Goal: Check status: Check status

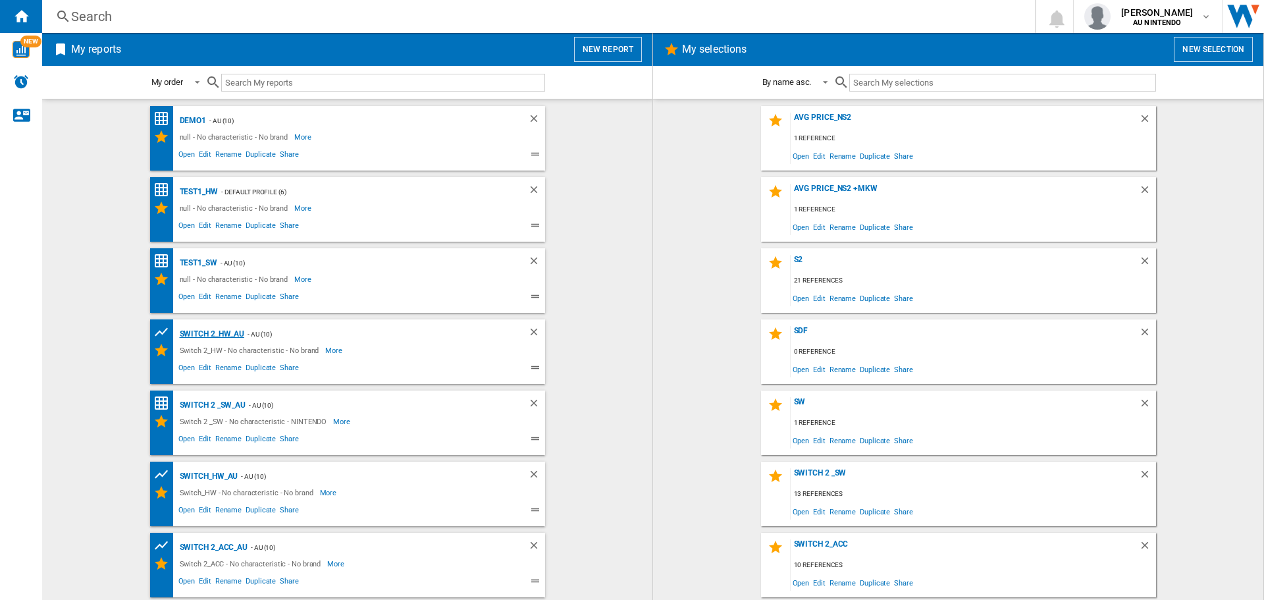
click at [228, 334] on div "Switch 2_HW_AU" at bounding box center [210, 334] width 68 height 16
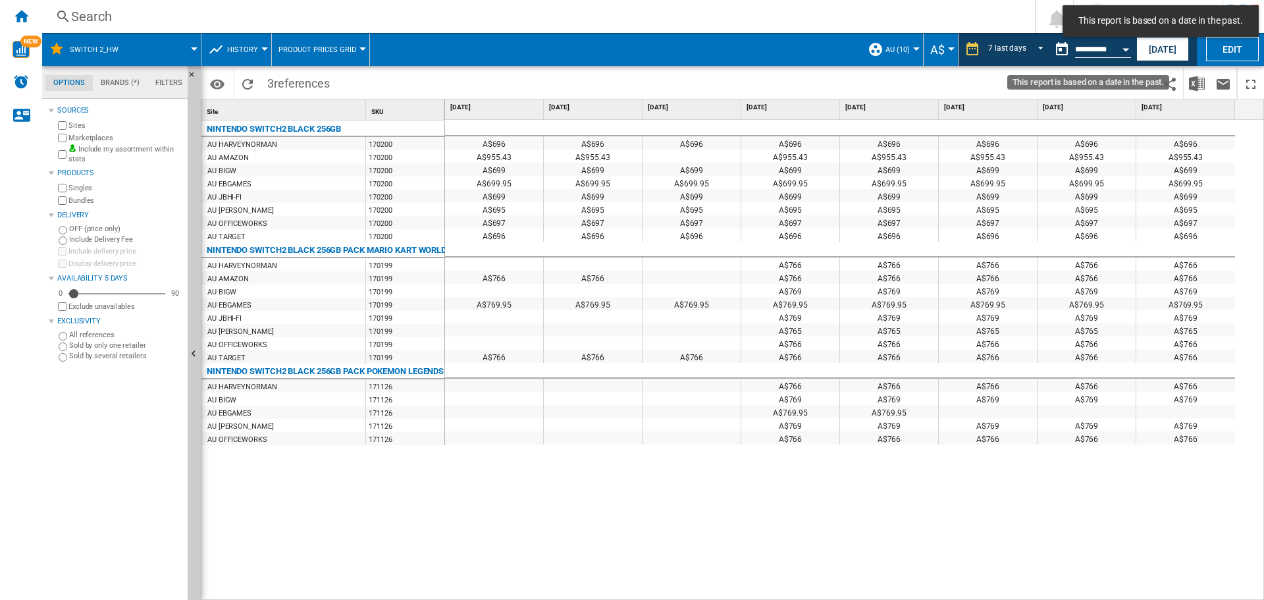
click at [1122, 52] on button "Open calendar" at bounding box center [1126, 48] width 24 height 24
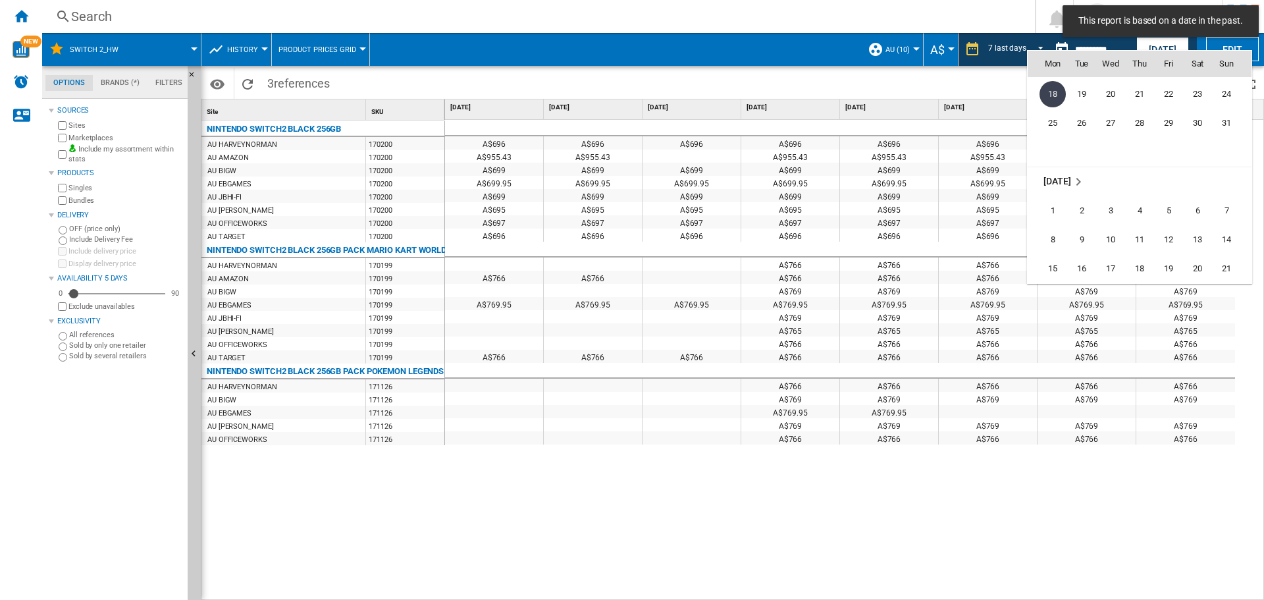
scroll to position [6283, 0]
click at [1055, 213] on span "22" at bounding box center [1053, 207] width 26 height 26
type input "**********"
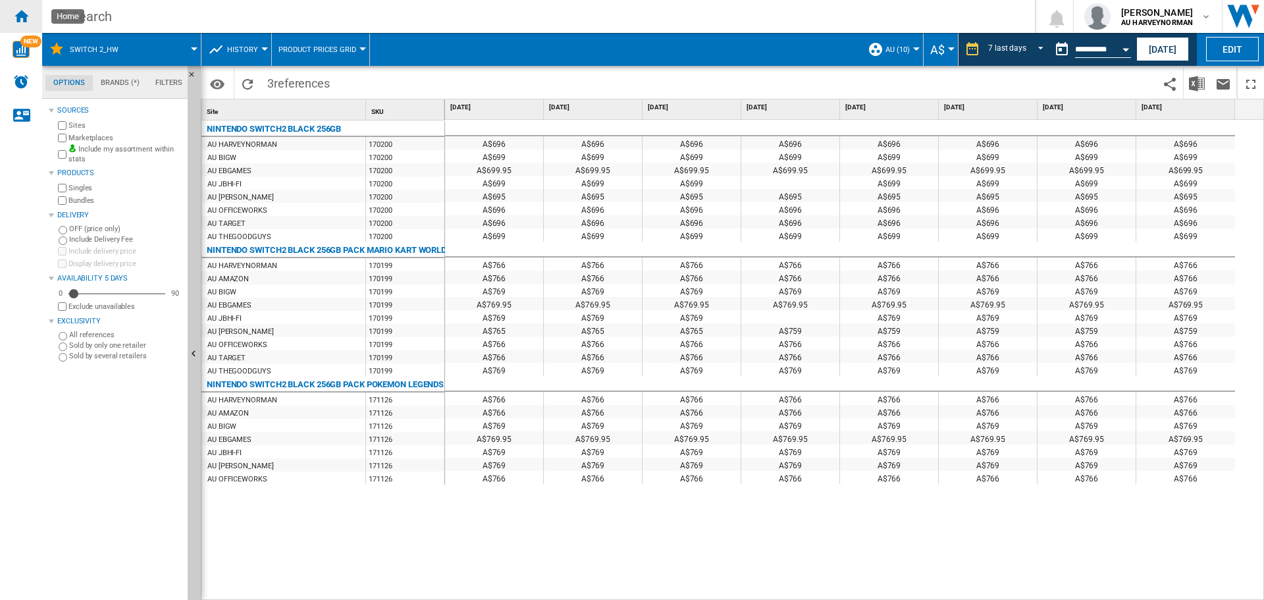
click at [19, 15] on ng-md-icon "Home" at bounding box center [21, 16] width 16 height 16
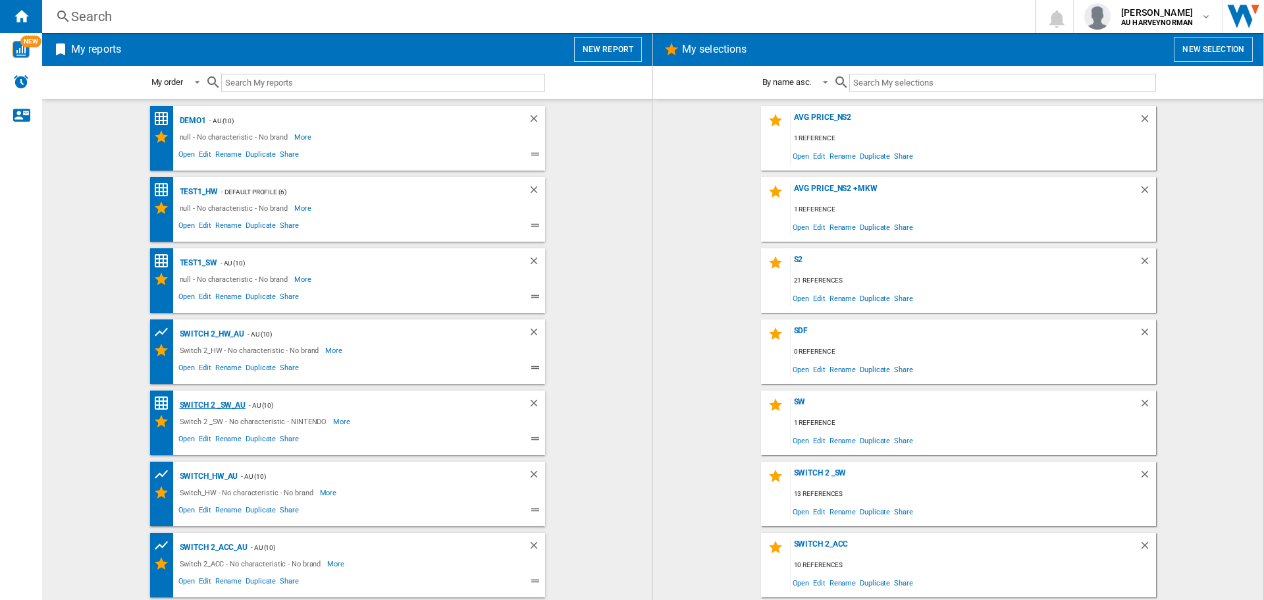
click at [213, 408] on div "Switch 2 _SW_AU" at bounding box center [211, 405] width 70 height 16
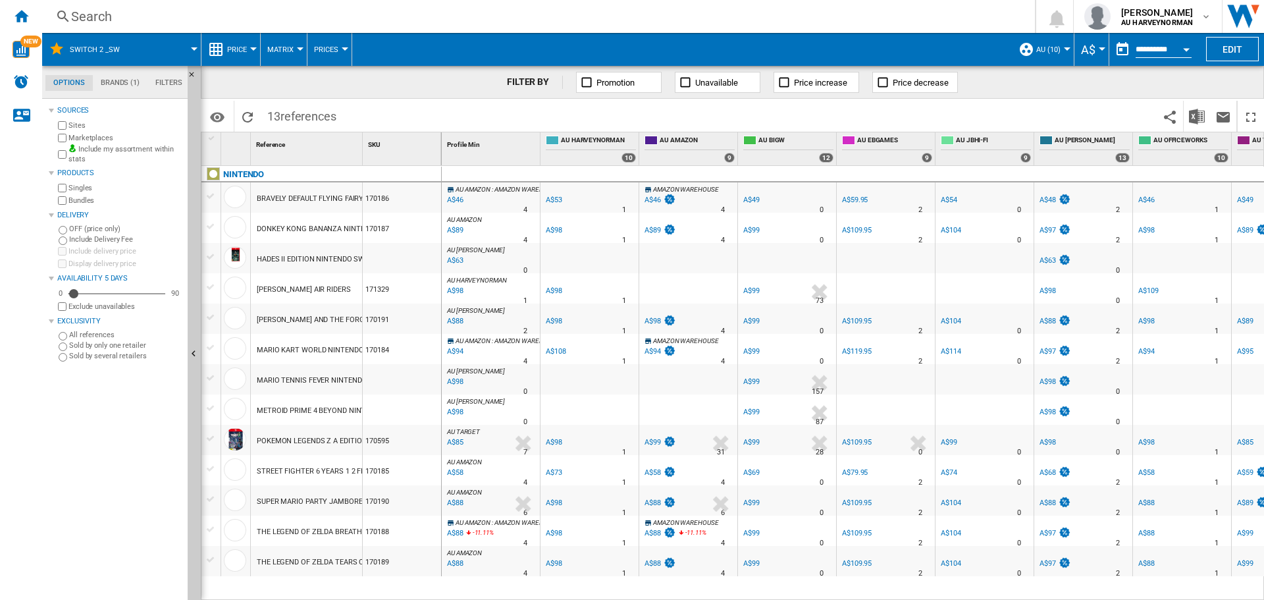
click at [244, 48] on span "Price" at bounding box center [237, 49] width 20 height 9
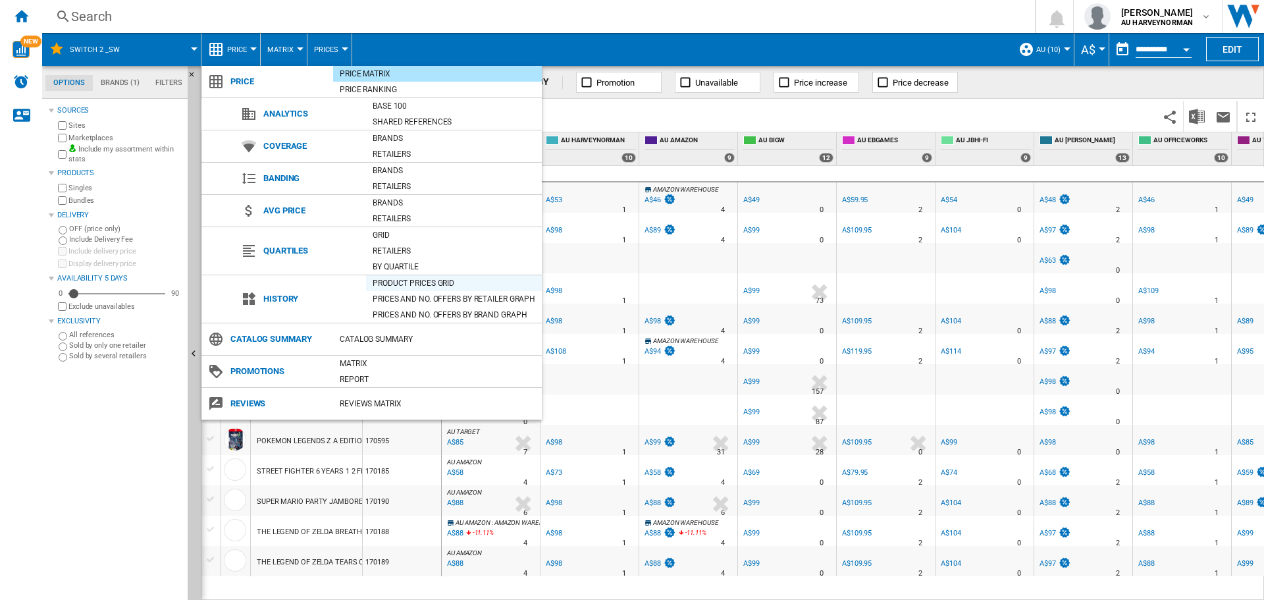
click at [387, 287] on div "Product prices grid" at bounding box center [454, 283] width 176 height 13
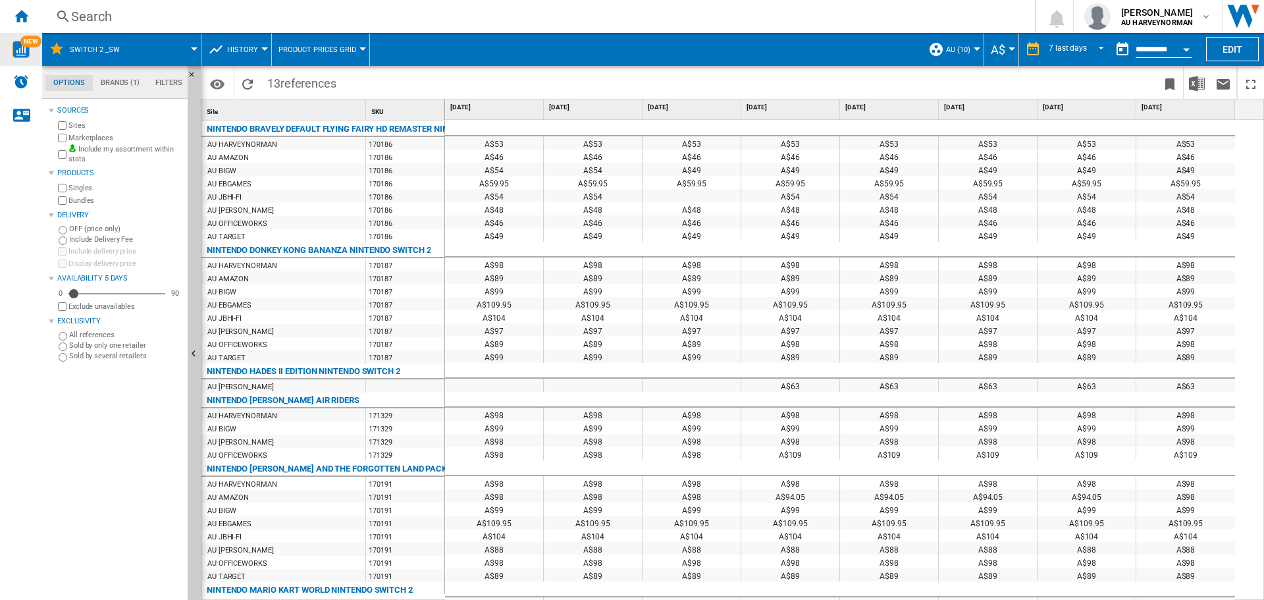
click at [26, 42] on span "NEW" at bounding box center [30, 42] width 21 height 12
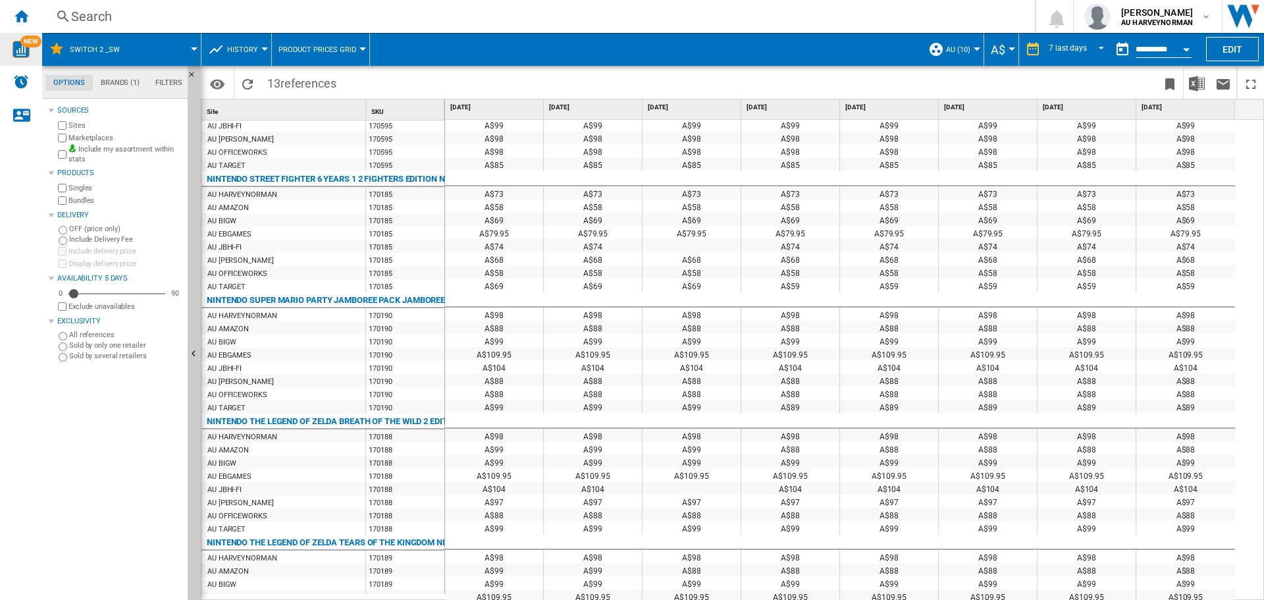
scroll to position [540, 0]
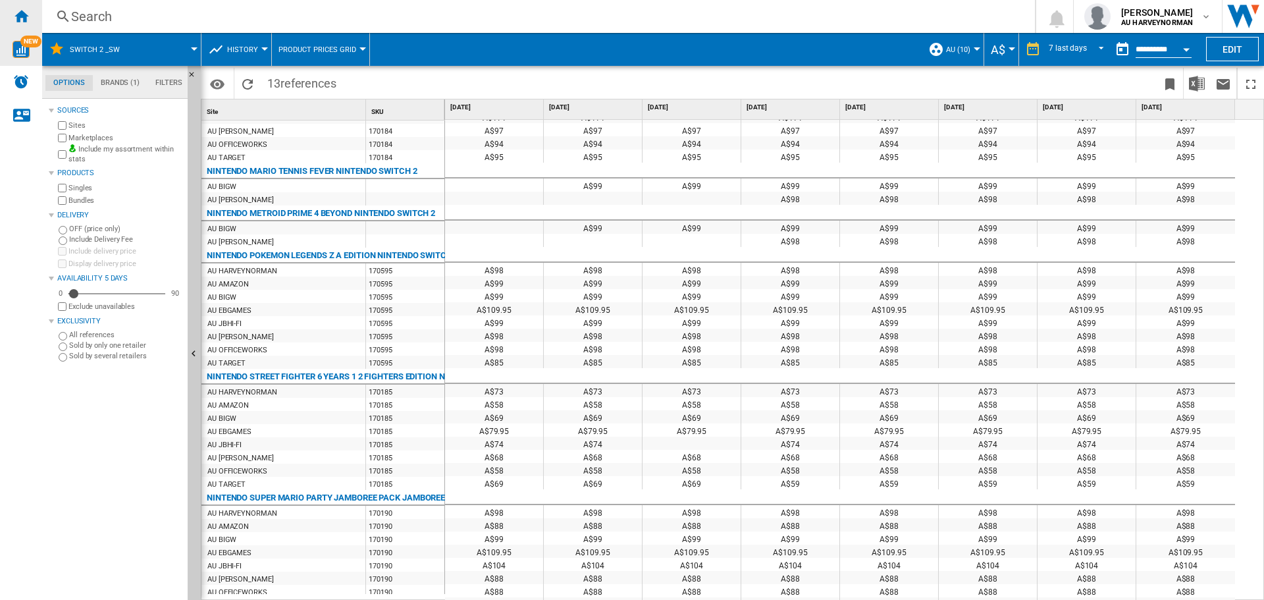
click at [9, 19] on div "Home" at bounding box center [21, 16] width 42 height 33
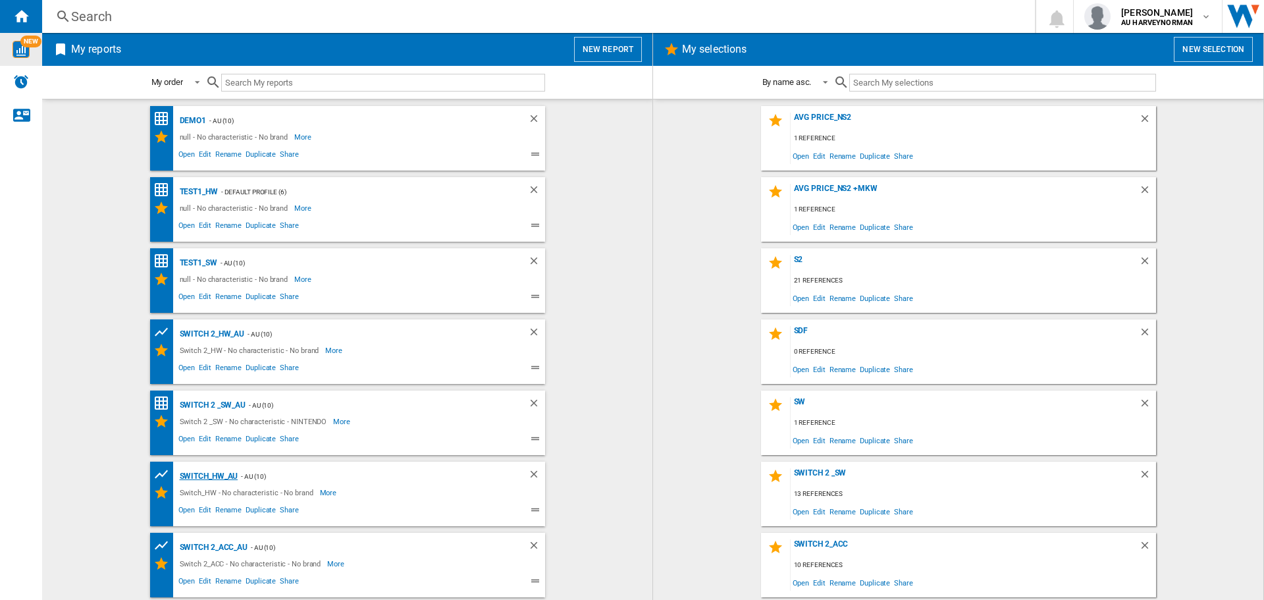
click at [208, 477] on div "Switch_HW_AU" at bounding box center [207, 476] width 62 height 16
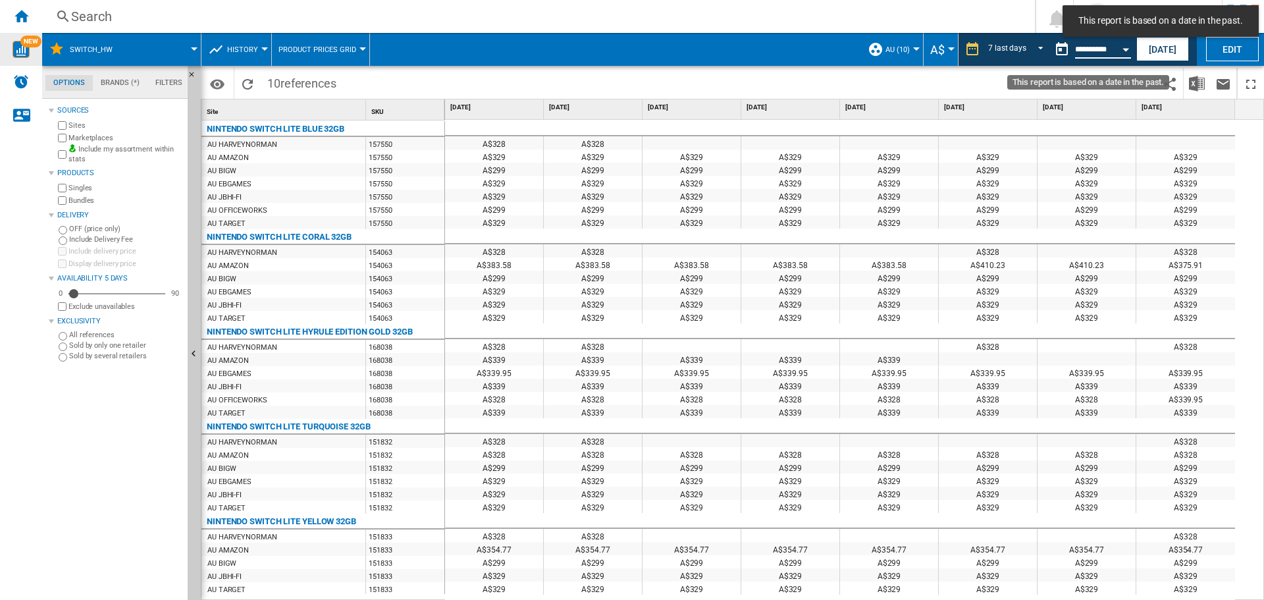
click at [1105, 47] on input "**********" at bounding box center [1103, 51] width 56 height 12
click at [1117, 51] on button "Open calendar" at bounding box center [1126, 48] width 24 height 24
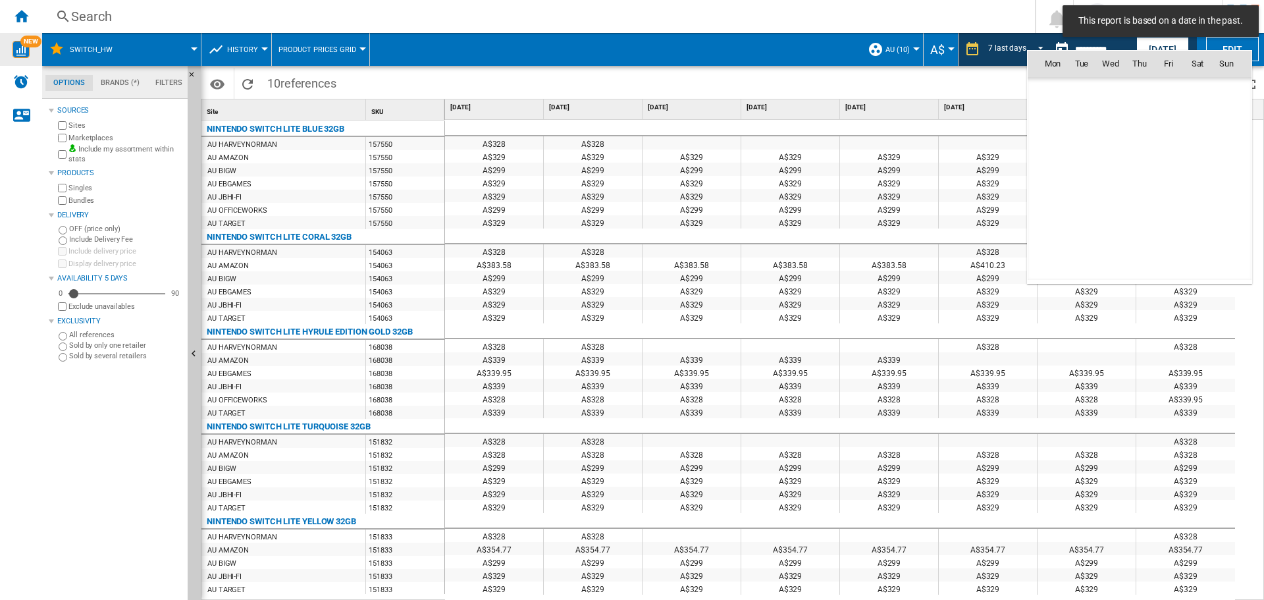
scroll to position [6282, 0]
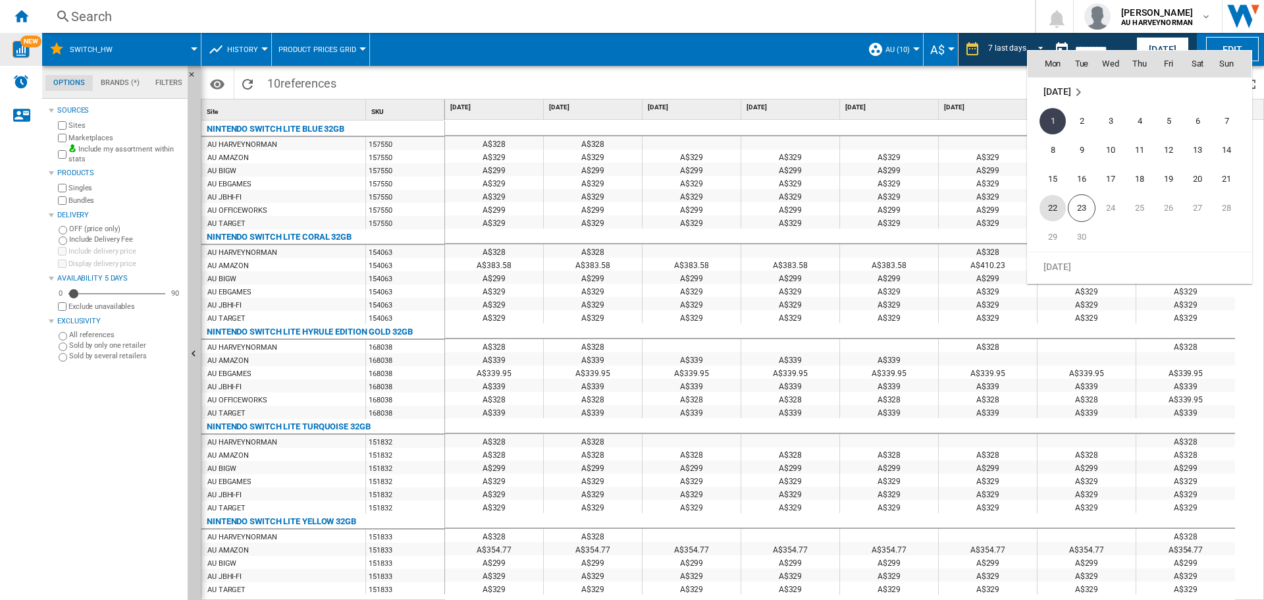
click at [1062, 211] on span "22" at bounding box center [1053, 208] width 26 height 26
type input "**********"
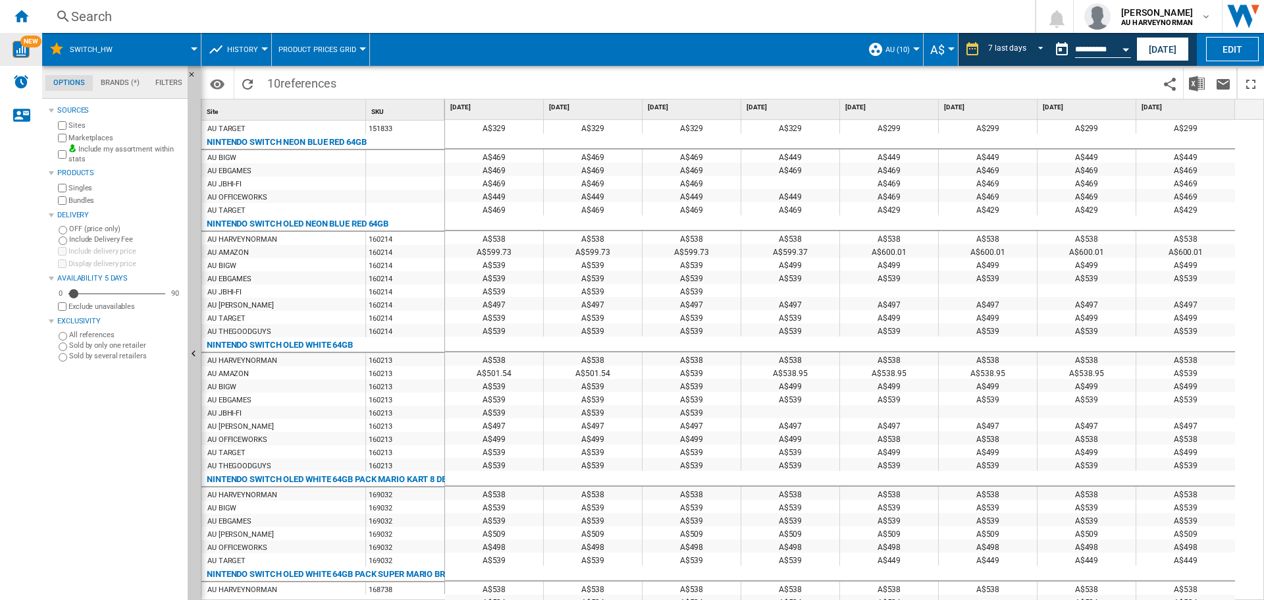
scroll to position [553, 0]
